Goal: Task Accomplishment & Management: Manage account settings

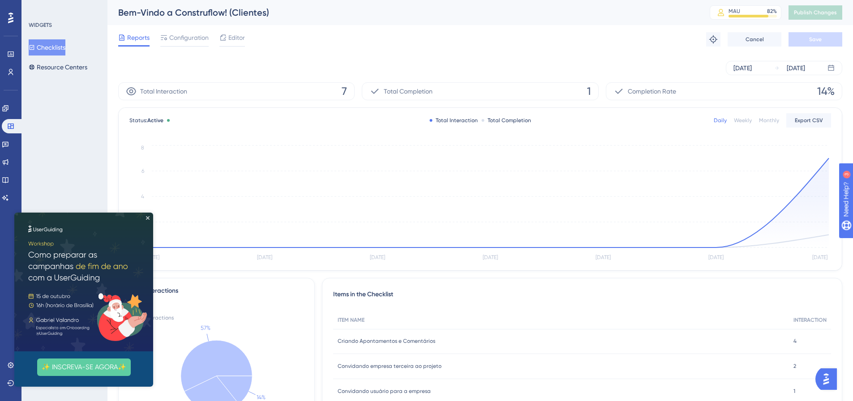
click at [145, 219] on img at bounding box center [83, 282] width 139 height 139
click at [148, 218] on icon "Close Preview" at bounding box center [148, 218] width 4 height 4
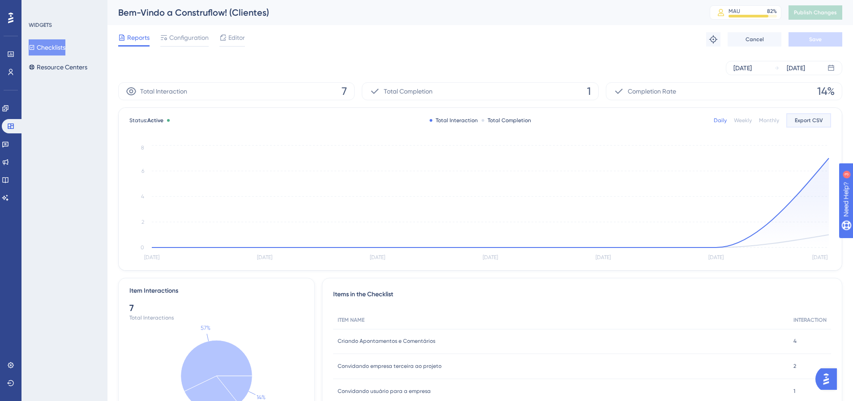
click at [811, 121] on span "Export CSV" at bounding box center [808, 120] width 28 height 7
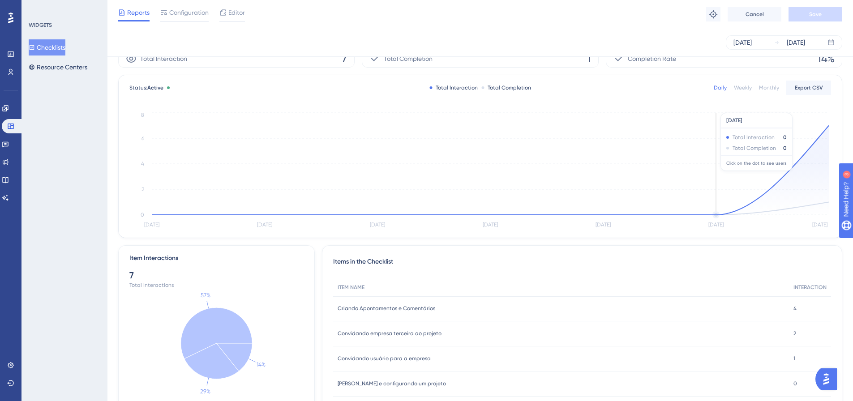
scroll to position [65, 0]
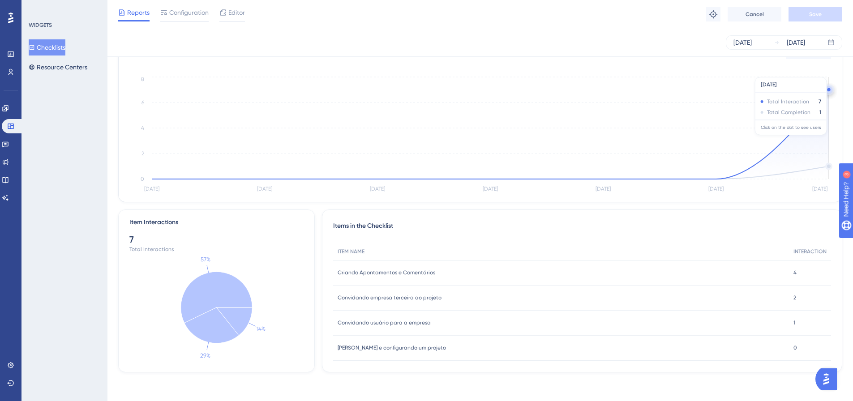
click at [804, 127] on icon at bounding box center [490, 135] width 677 height 90
click at [828, 91] on circle at bounding box center [828, 89] width 3 height 3
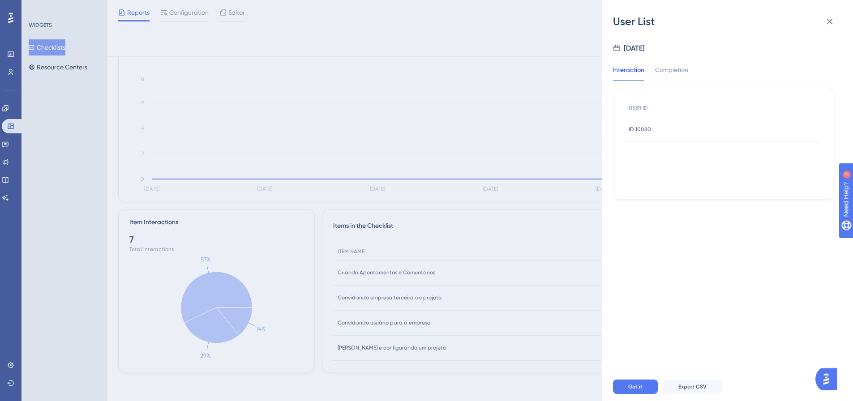
click at [649, 130] on span "ID 10080" at bounding box center [639, 129] width 22 height 7
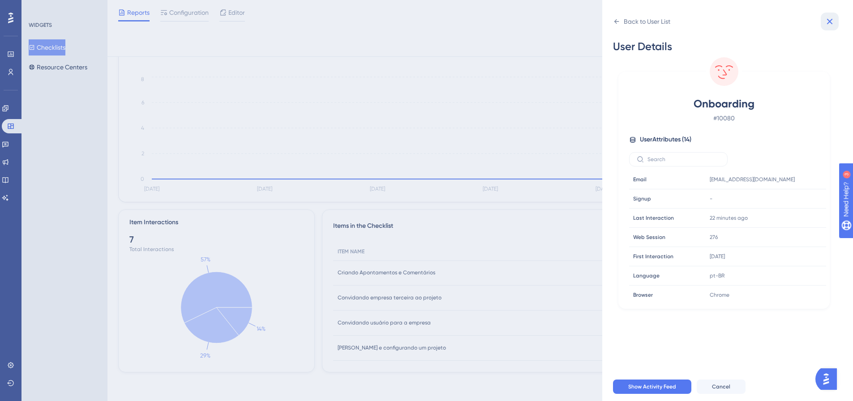
click at [833, 24] on icon at bounding box center [829, 21] width 11 height 11
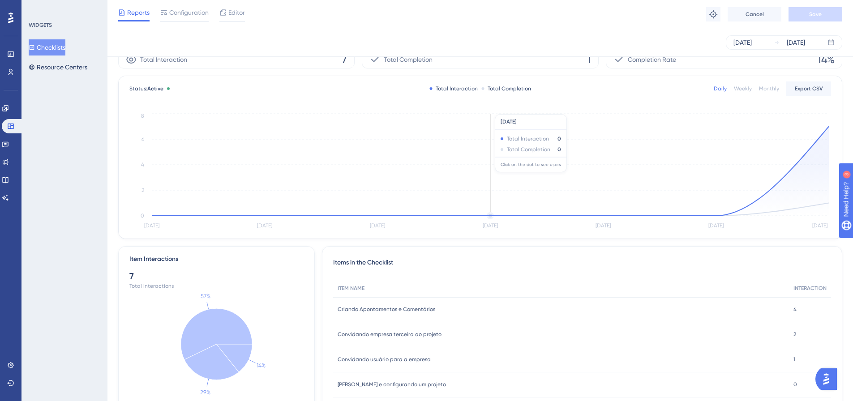
scroll to position [0, 0]
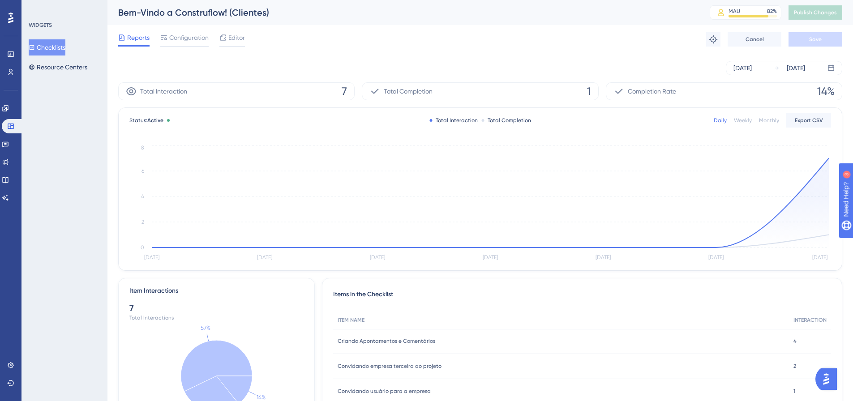
click at [44, 45] on button "Checklists" at bounding box center [47, 47] width 37 height 16
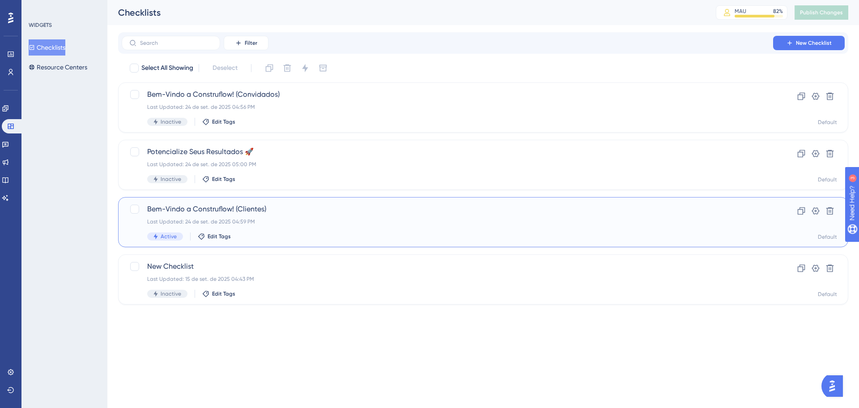
click at [290, 215] on div "Bem-Vindo a Construflow! (Clientes) Last Updated: 24 de set. de 2025 04:59 PM A…" at bounding box center [447, 222] width 601 height 37
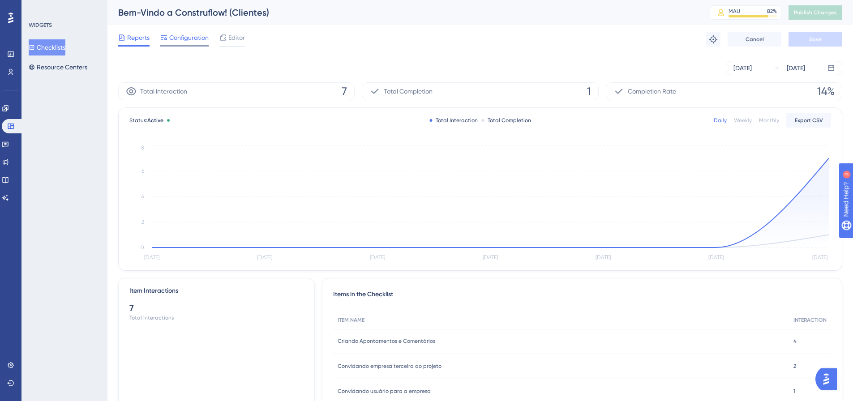
click at [181, 38] on span "Configuration" at bounding box center [188, 37] width 39 height 11
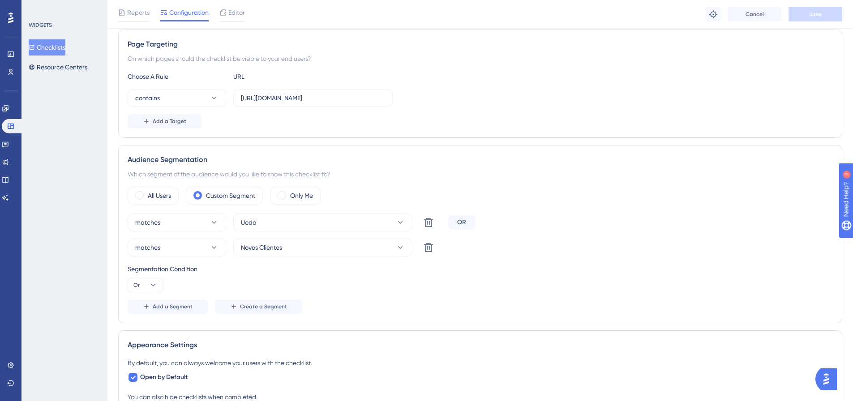
scroll to position [179, 0]
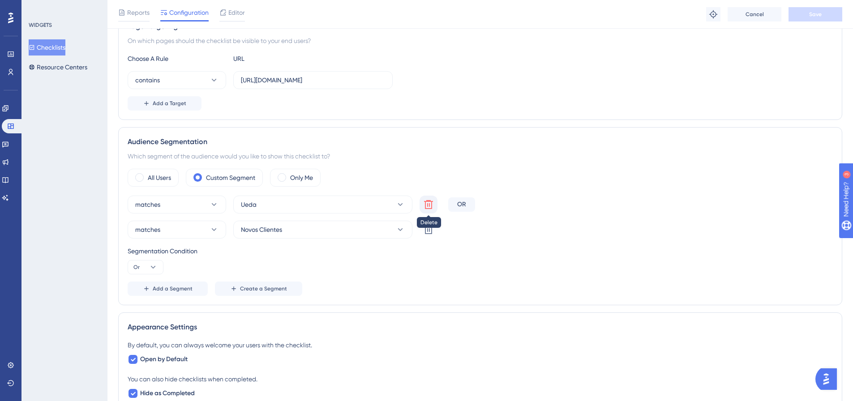
click at [429, 204] on icon at bounding box center [428, 204] width 9 height 9
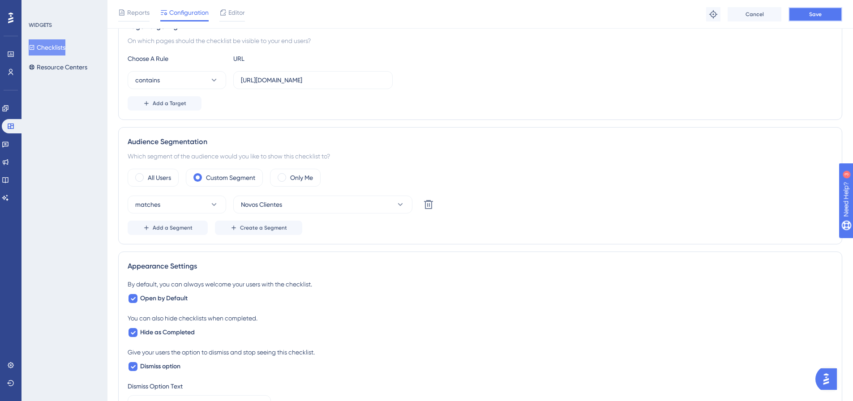
click at [820, 19] on button "Save" at bounding box center [815, 14] width 54 height 14
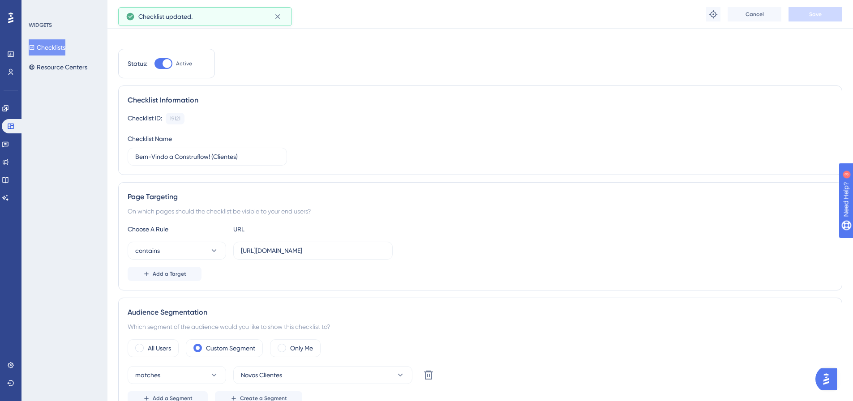
scroll to position [0, 0]
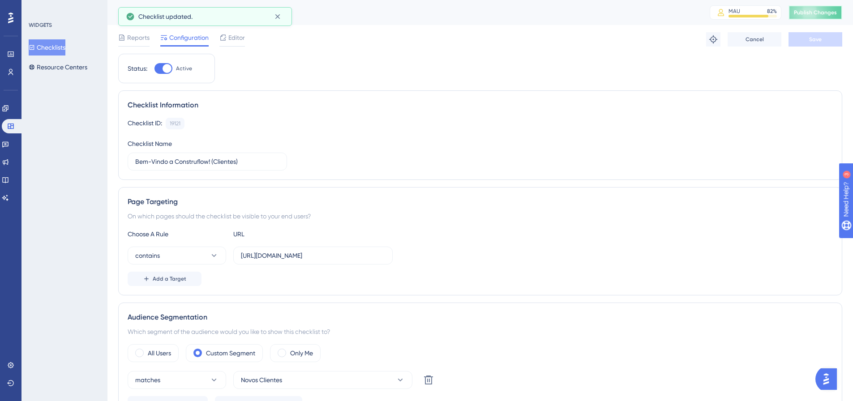
click at [820, 13] on span "Publish Changes" at bounding box center [815, 12] width 43 height 7
click at [55, 45] on button "Checklists" at bounding box center [47, 47] width 37 height 16
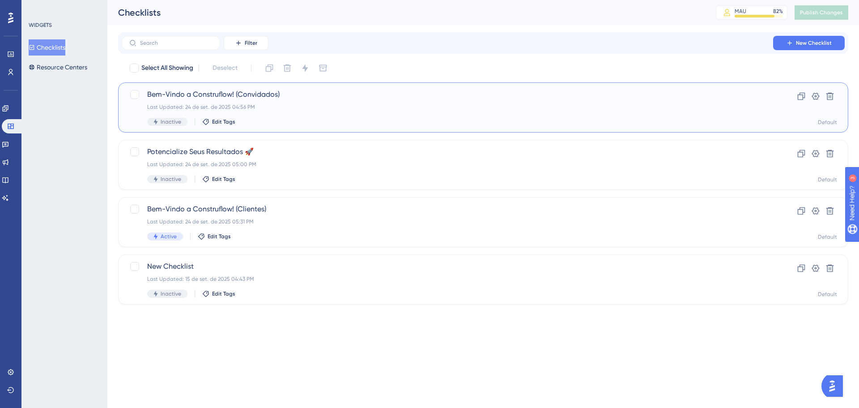
click at [300, 115] on div "Bem-Vindo a Construflow! (Convidados) Last Updated: 24 de set. de 2025 04:56 PM…" at bounding box center [447, 107] width 601 height 37
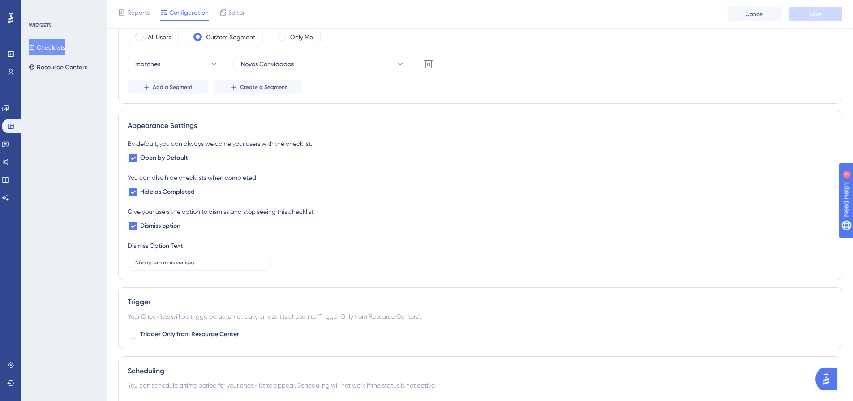
scroll to position [179, 0]
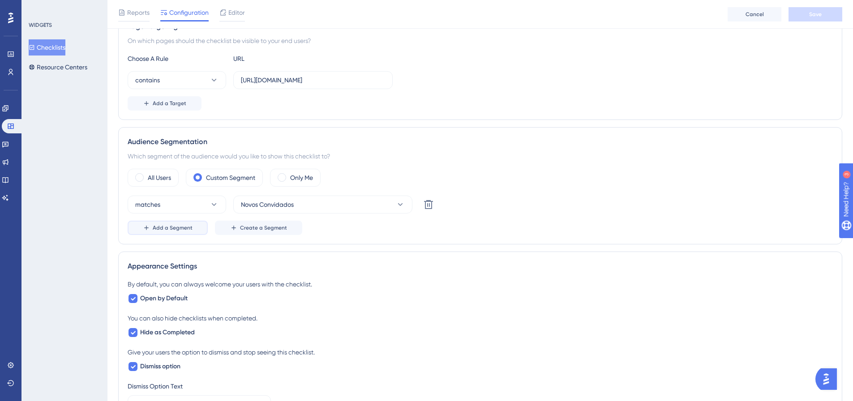
click at [179, 225] on span "Add a Segment" at bounding box center [173, 227] width 40 height 7
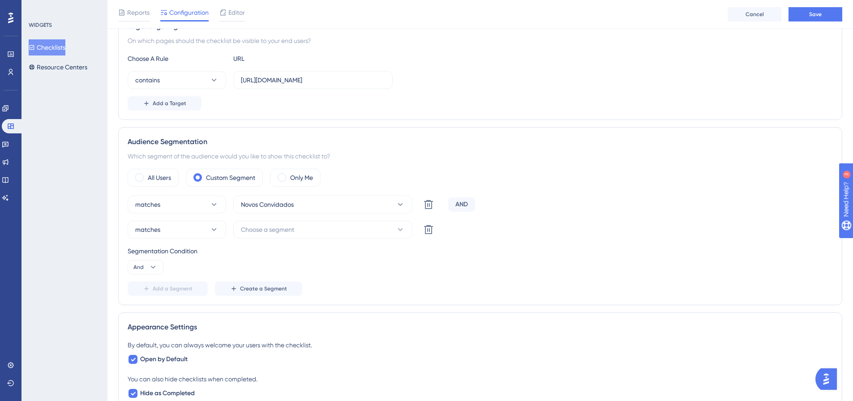
click at [461, 204] on div "AND" at bounding box center [461, 204] width 27 height 14
click at [157, 265] on icon at bounding box center [153, 267] width 9 height 9
click at [150, 312] on div "Or Or" at bounding box center [145, 311] width 17 height 18
click at [262, 231] on span "Choose a segment" at bounding box center [267, 229] width 53 height 11
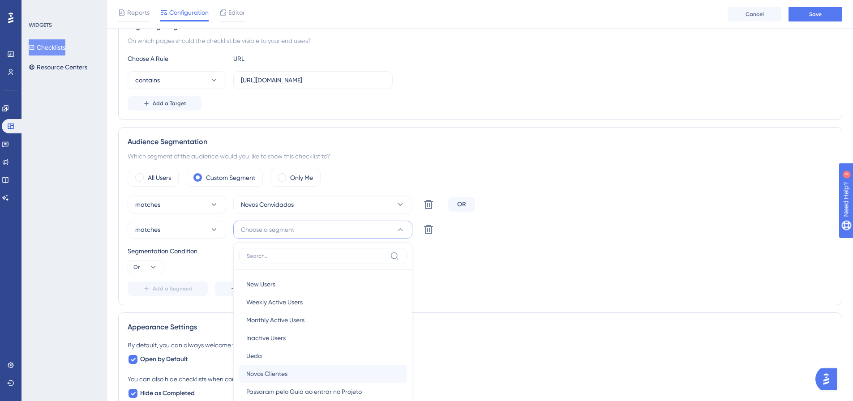
scroll to position [311, 0]
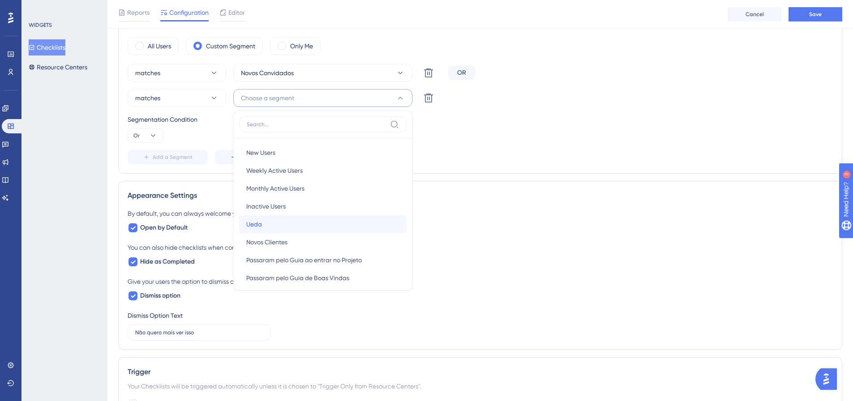
click at [310, 226] on div "Ueda Ueda" at bounding box center [322, 224] width 153 height 18
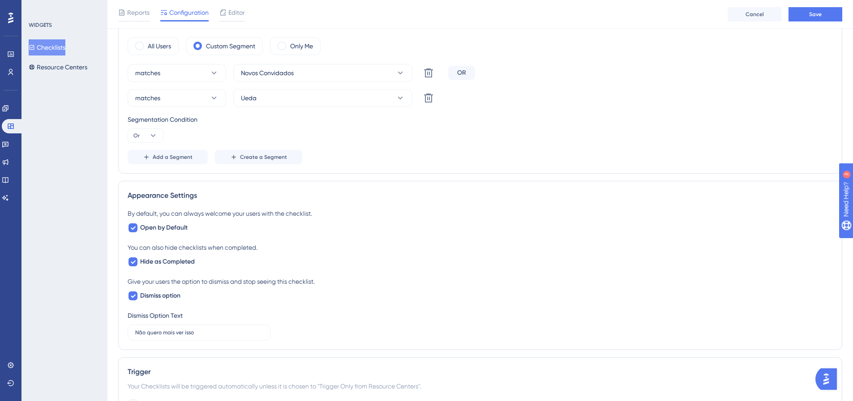
scroll to position [0, 0]
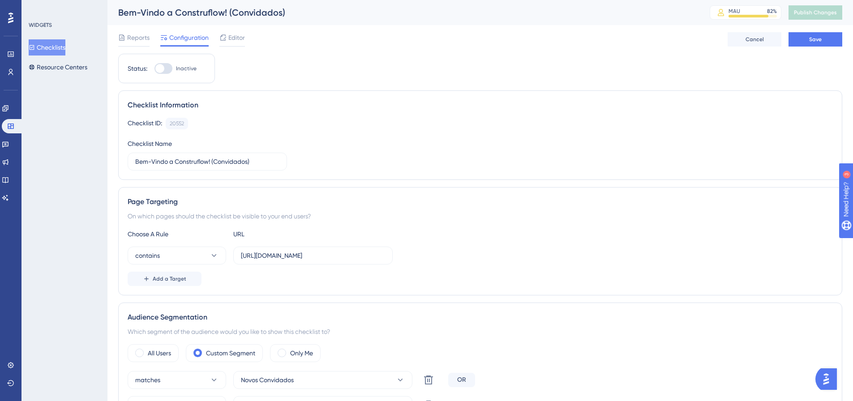
click at [166, 68] on div at bounding box center [163, 68] width 18 height 11
click at [154, 68] on input "Inactive" at bounding box center [154, 68] width 0 height 0
checkbox input "true"
click at [806, 38] on button "Save" at bounding box center [815, 39] width 54 height 14
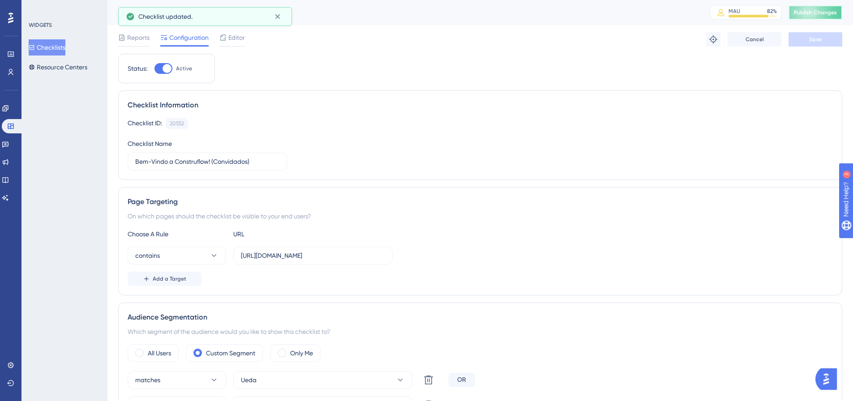
click at [823, 15] on span "Publish Changes" at bounding box center [815, 12] width 43 height 7
click at [227, 36] on div "Editor" at bounding box center [232, 37] width 26 height 11
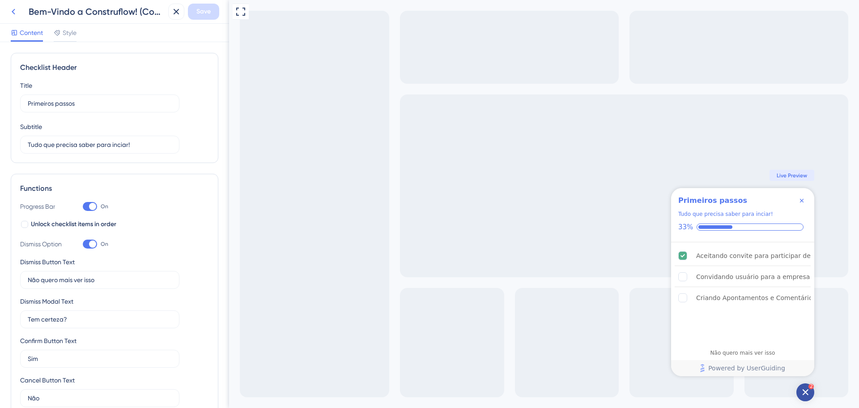
click at [15, 13] on icon at bounding box center [13, 11] width 11 height 11
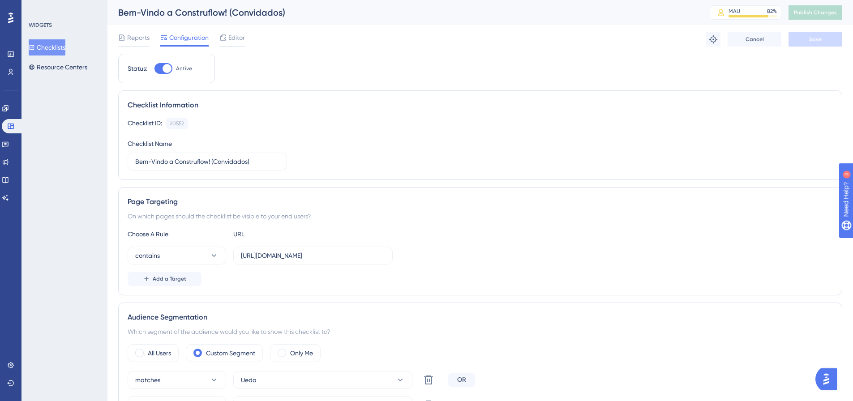
click at [59, 47] on button "Checklists" at bounding box center [47, 47] width 37 height 16
